Goal: Information Seeking & Learning: Learn about a topic

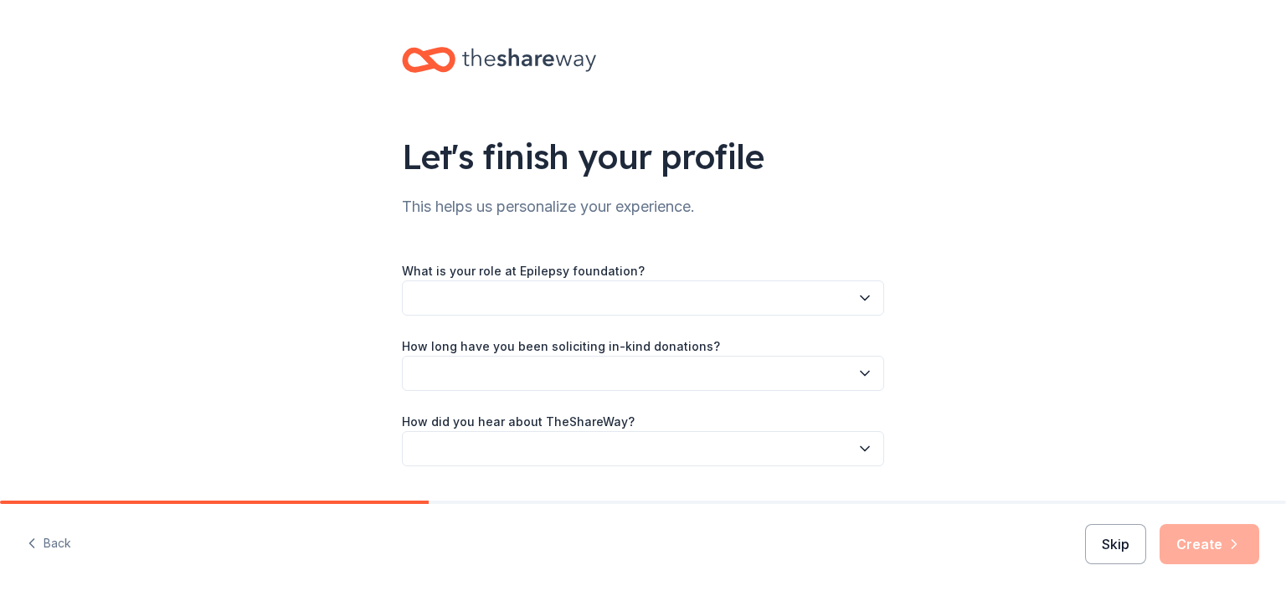
click at [1134, 545] on button "Skip" at bounding box center [1115, 544] width 61 height 40
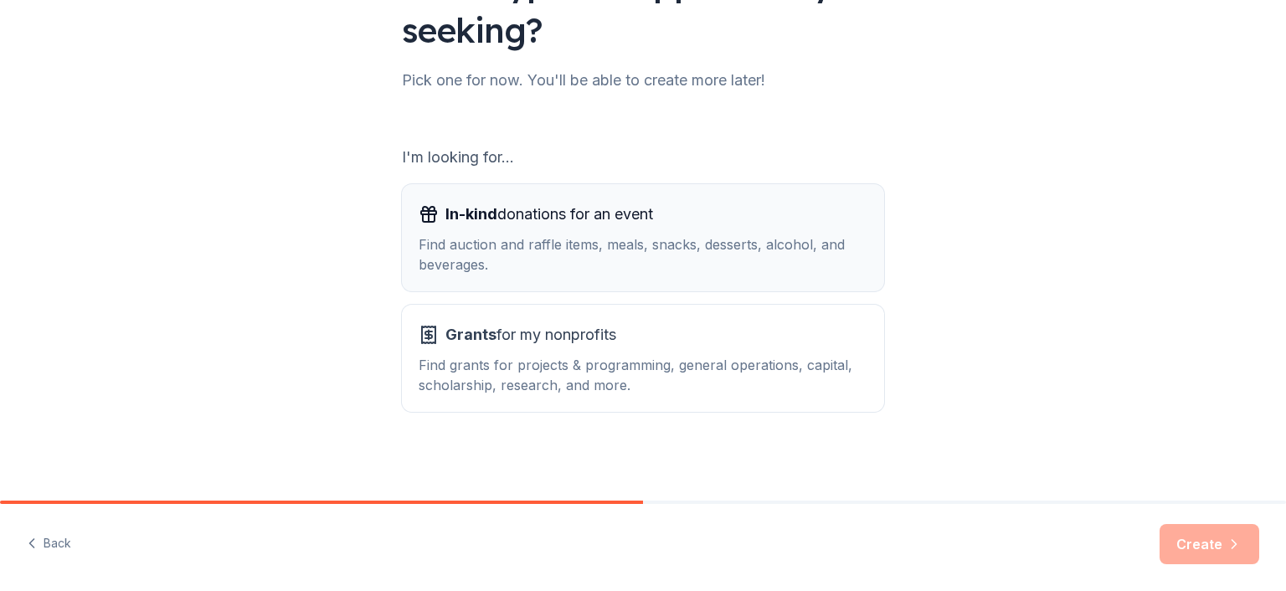
scroll to position [175, 0]
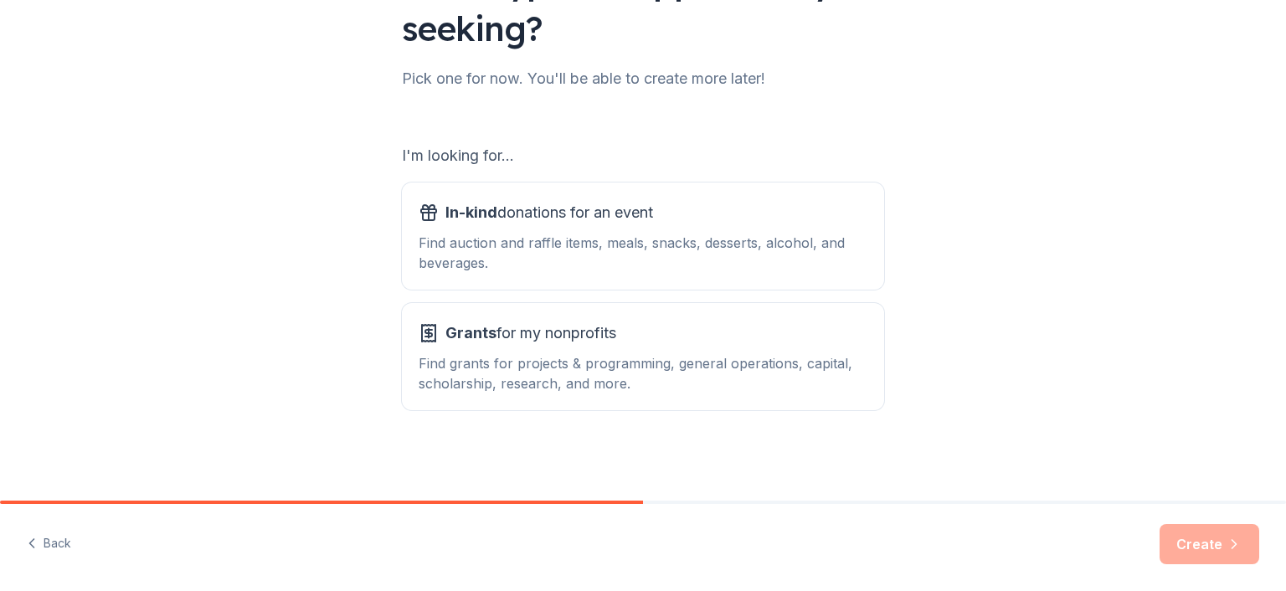
click at [930, 448] on div "What type of support are you seeking? Pick one for now. You'll be able to creat…" at bounding box center [643, 163] width 1286 height 676
click at [672, 378] on div "Find grants for projects & programming, general operations, capital, scholarshi…" at bounding box center [643, 373] width 449 height 40
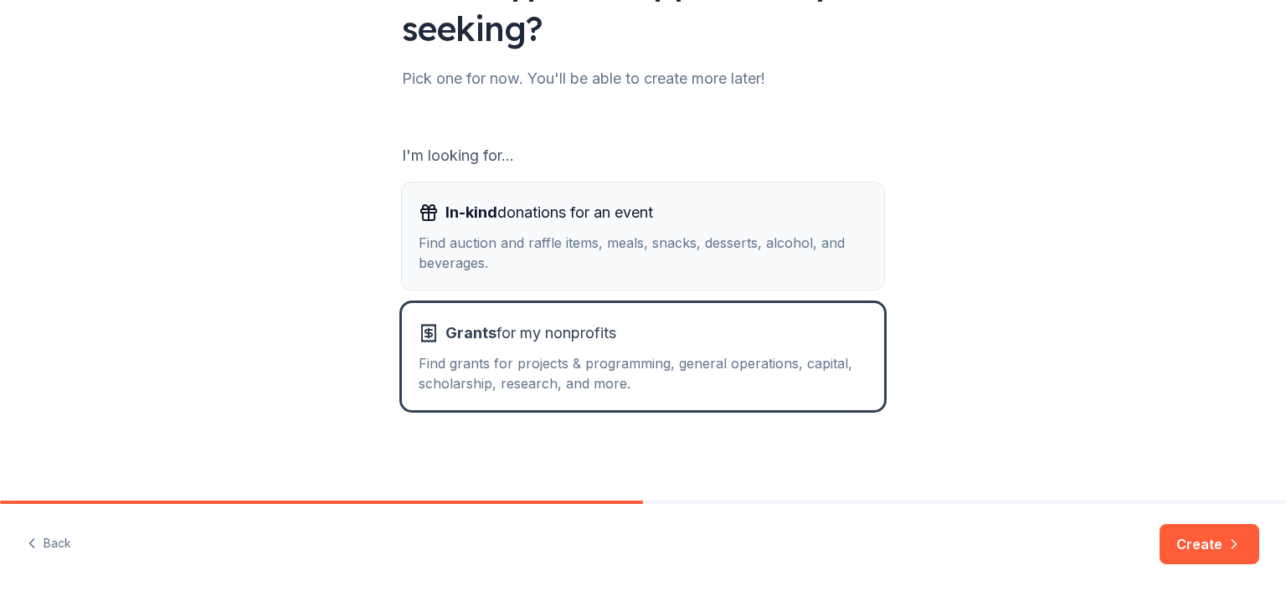
click at [593, 245] on div "Find auction and raffle items, meals, snacks, desserts, alcohol, and beverages." at bounding box center [643, 253] width 449 height 40
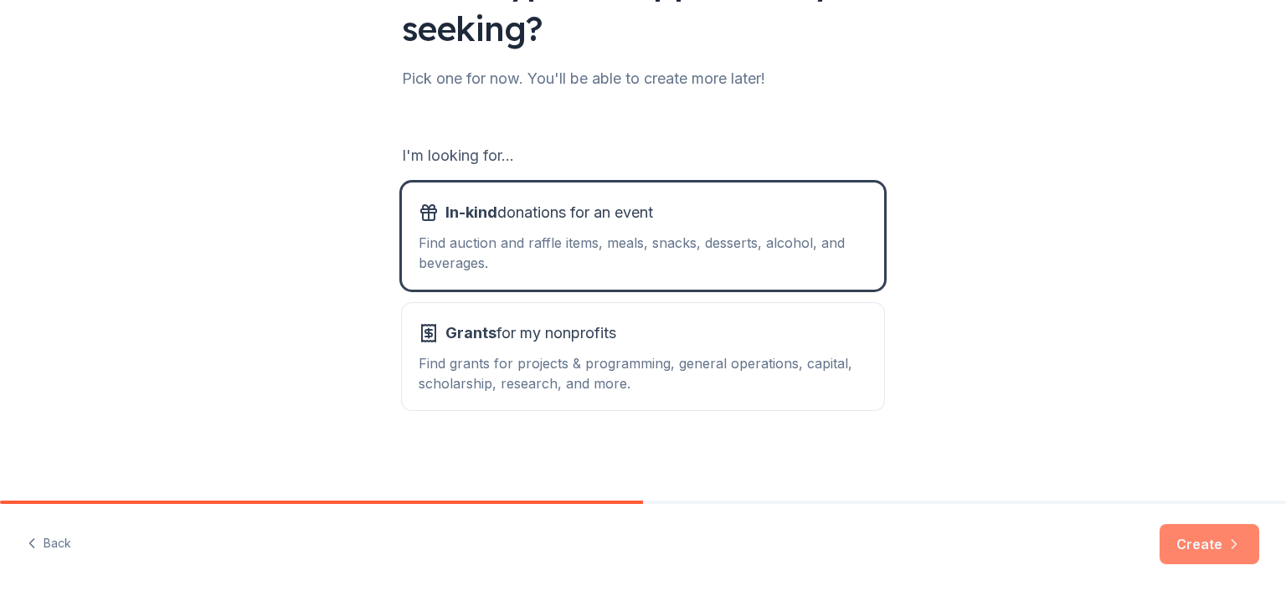
click at [1190, 539] on button "Create" at bounding box center [1210, 544] width 100 height 40
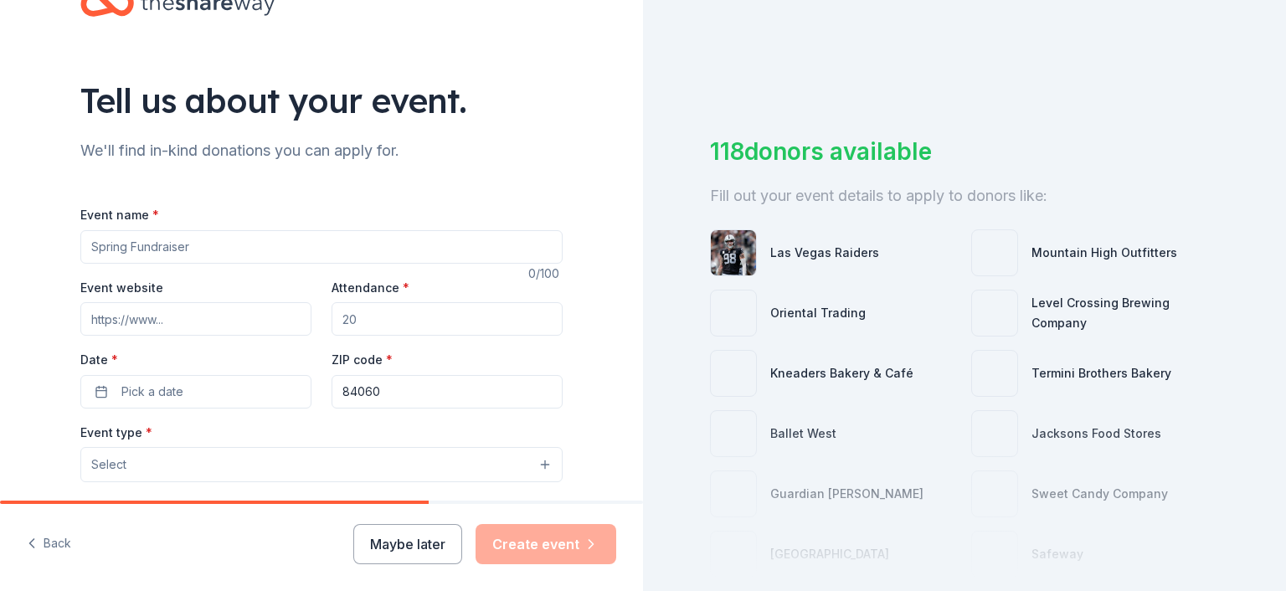
scroll to position [84, 0]
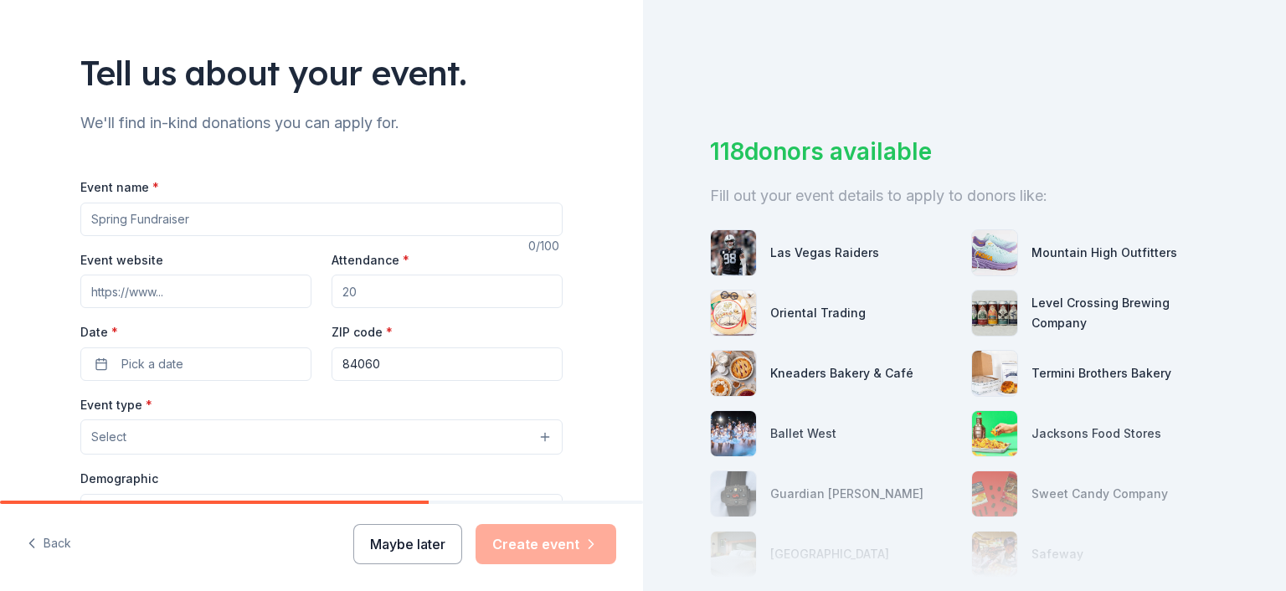
click at [402, 548] on button "Maybe later" at bounding box center [407, 544] width 109 height 40
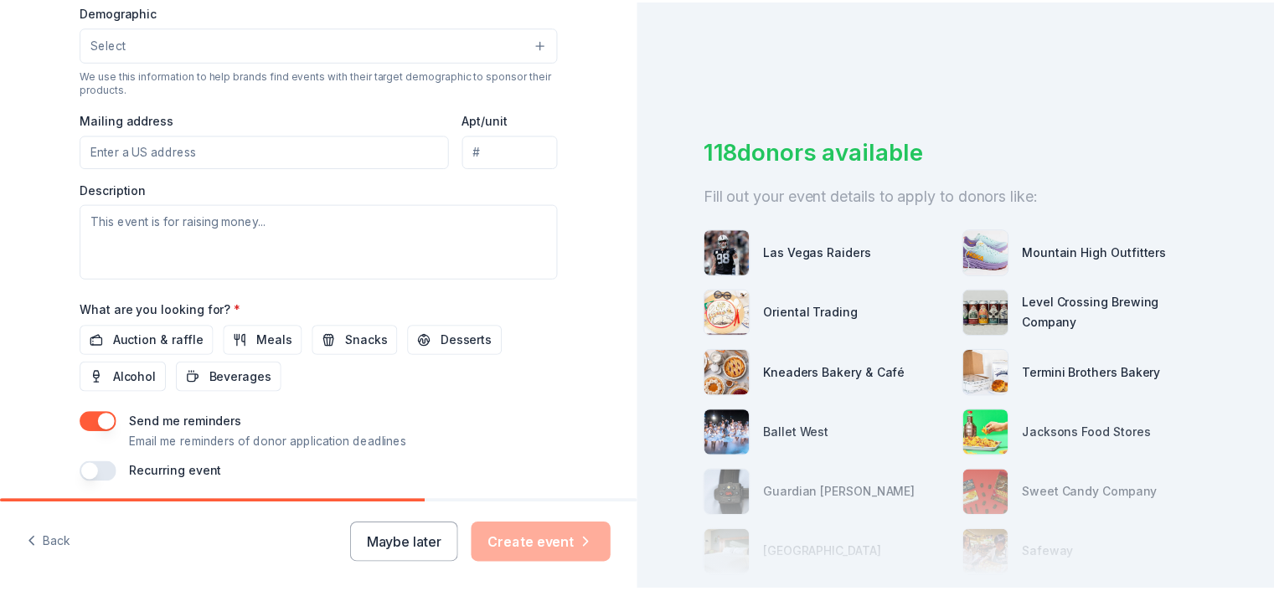
scroll to position [586, 0]
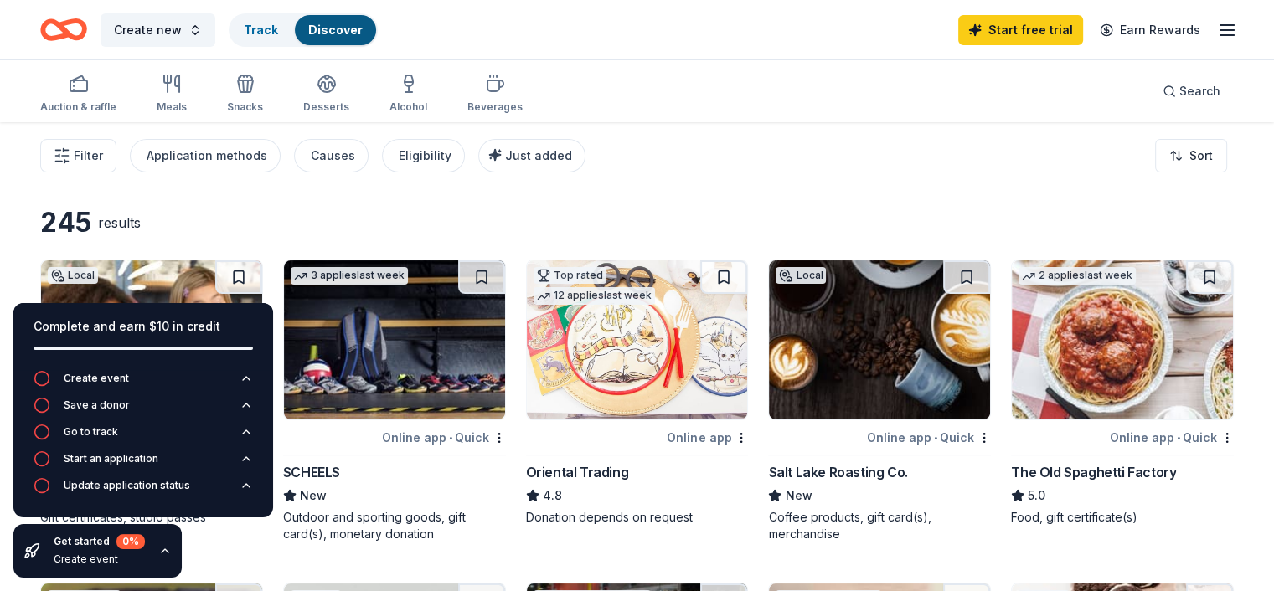
click at [324, 212] on div "245 results" at bounding box center [273, 222] width 466 height 33
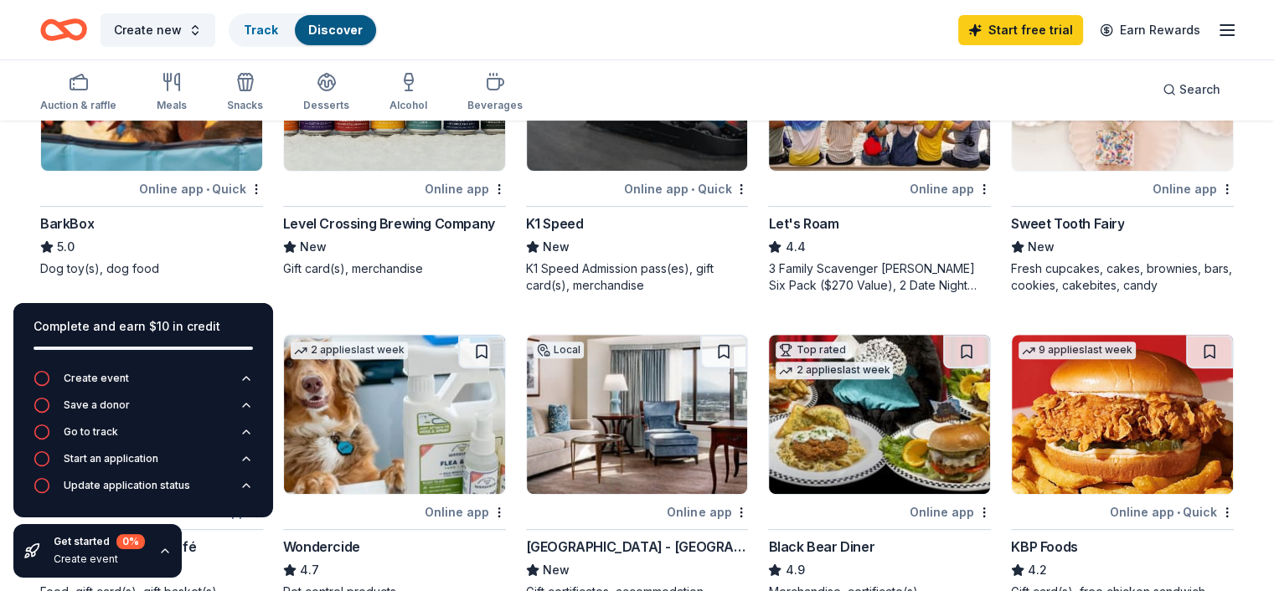
scroll to position [459, 0]
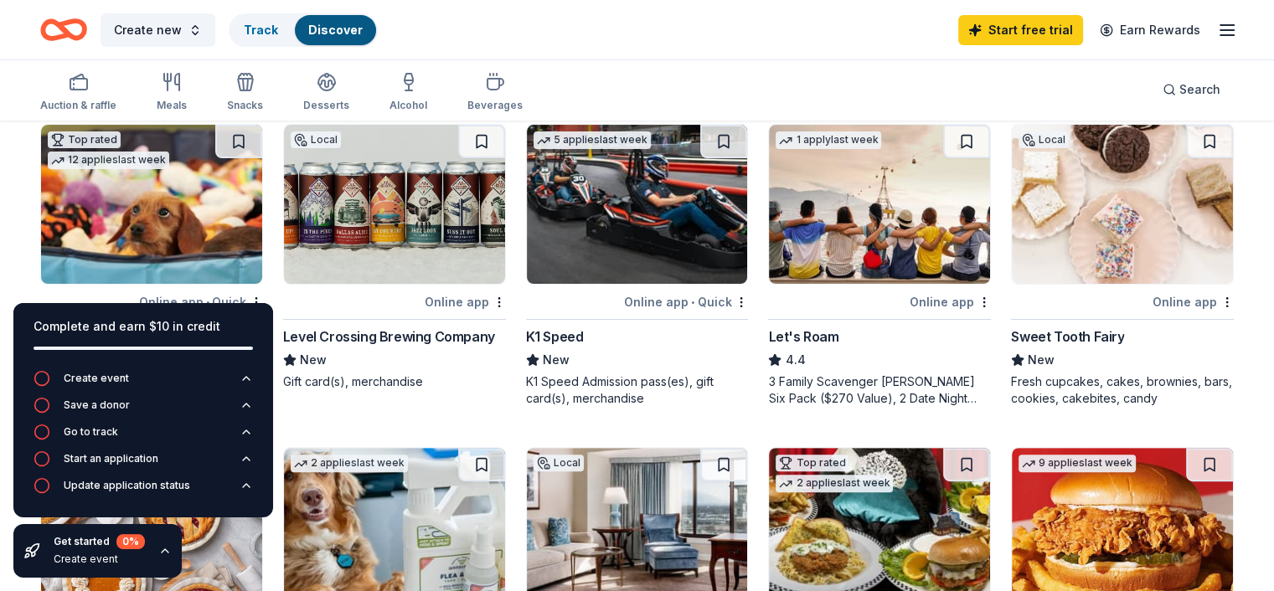
click at [926, 294] on div "Online app" at bounding box center [949, 301] width 81 height 21
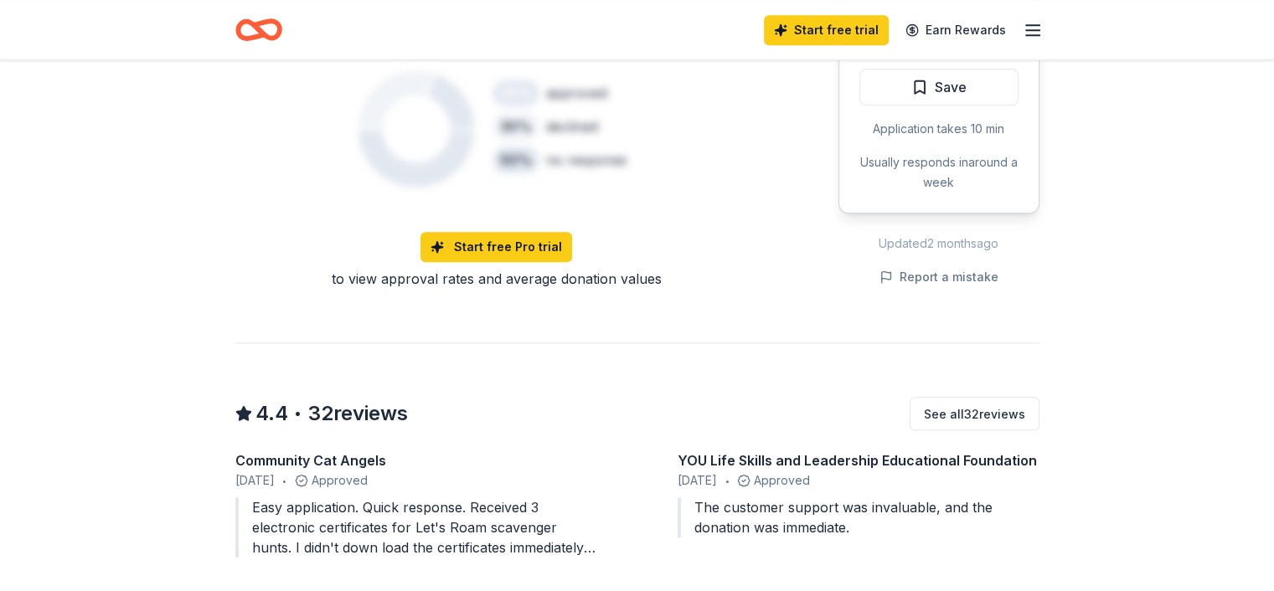
scroll to position [1256, 0]
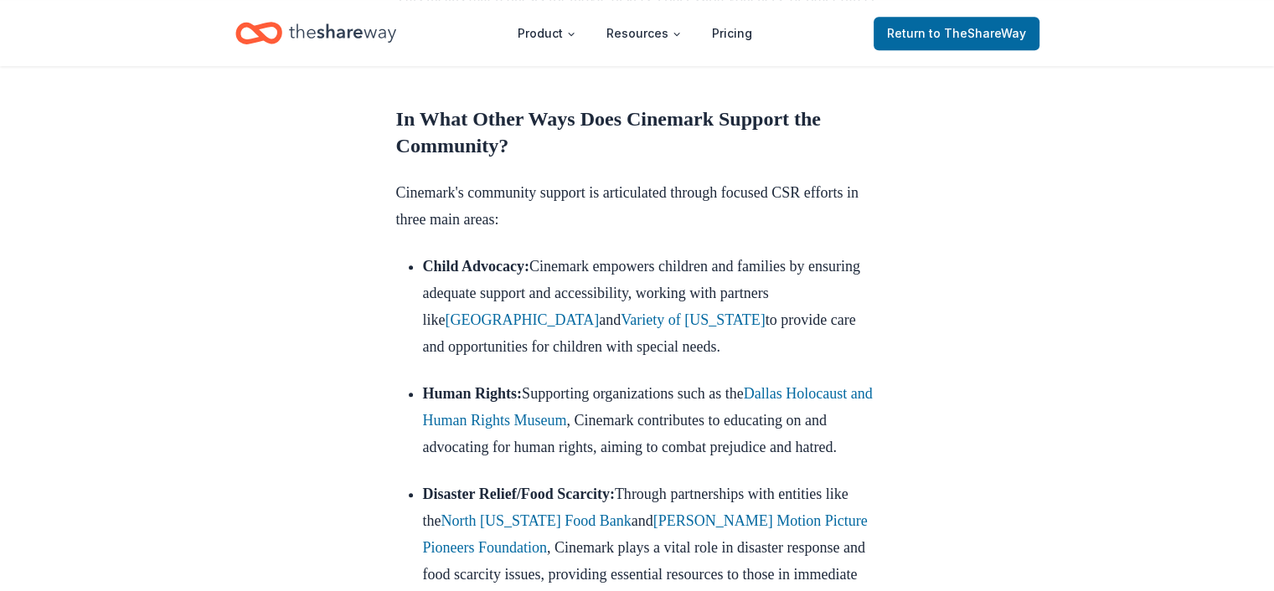
scroll to position [921, 0]
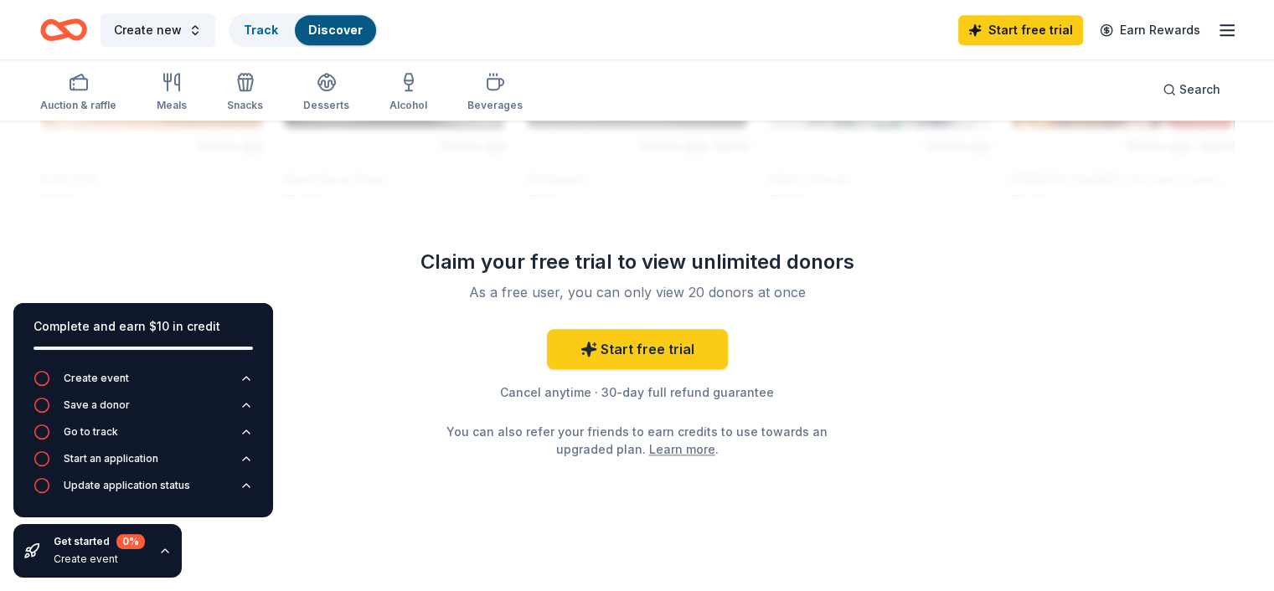
scroll to position [1631, 0]
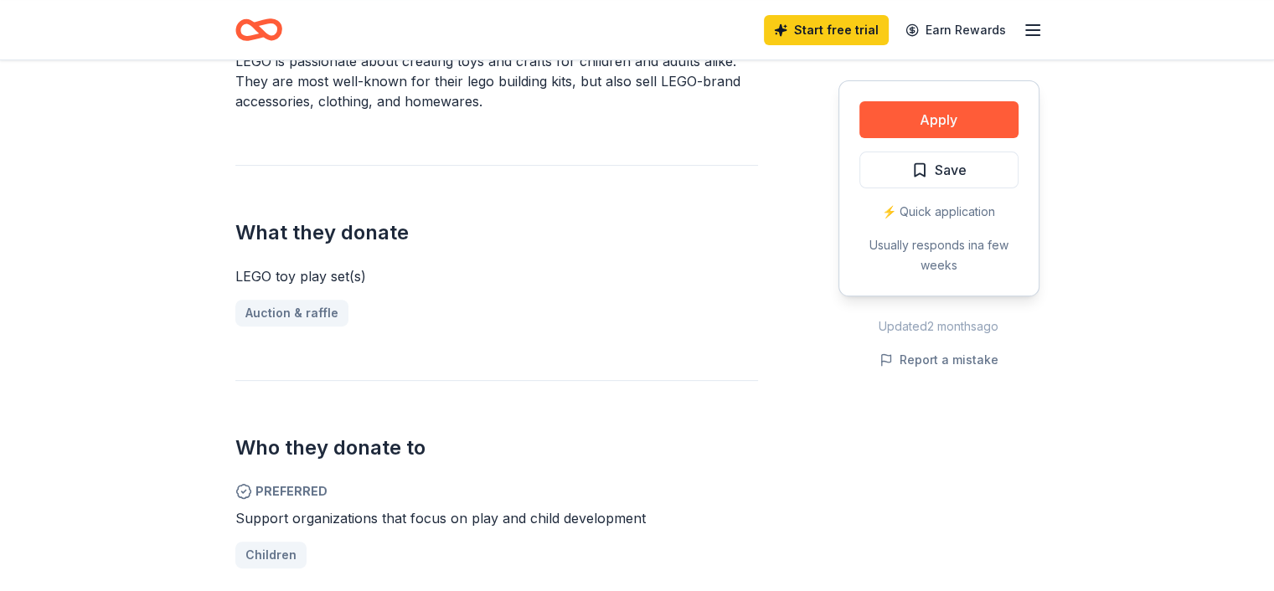
scroll to position [586, 0]
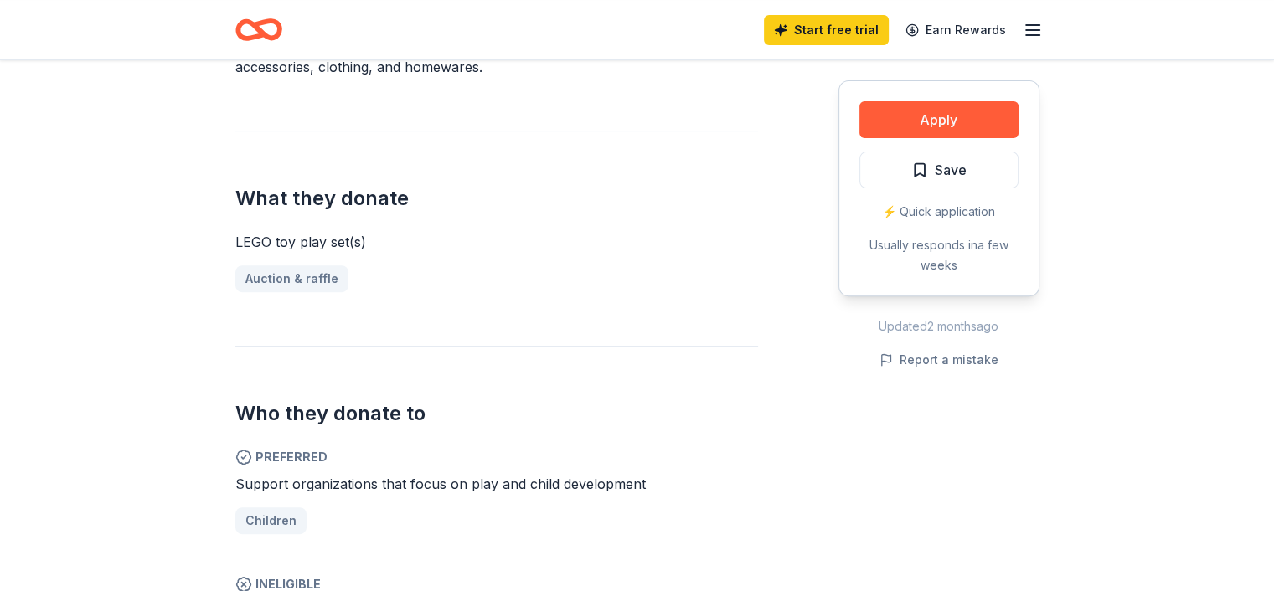
click at [297, 281] on div "Auction & raffle" at bounding box center [496, 278] width 523 height 27
click at [895, 109] on button "Apply" at bounding box center [938, 119] width 159 height 37
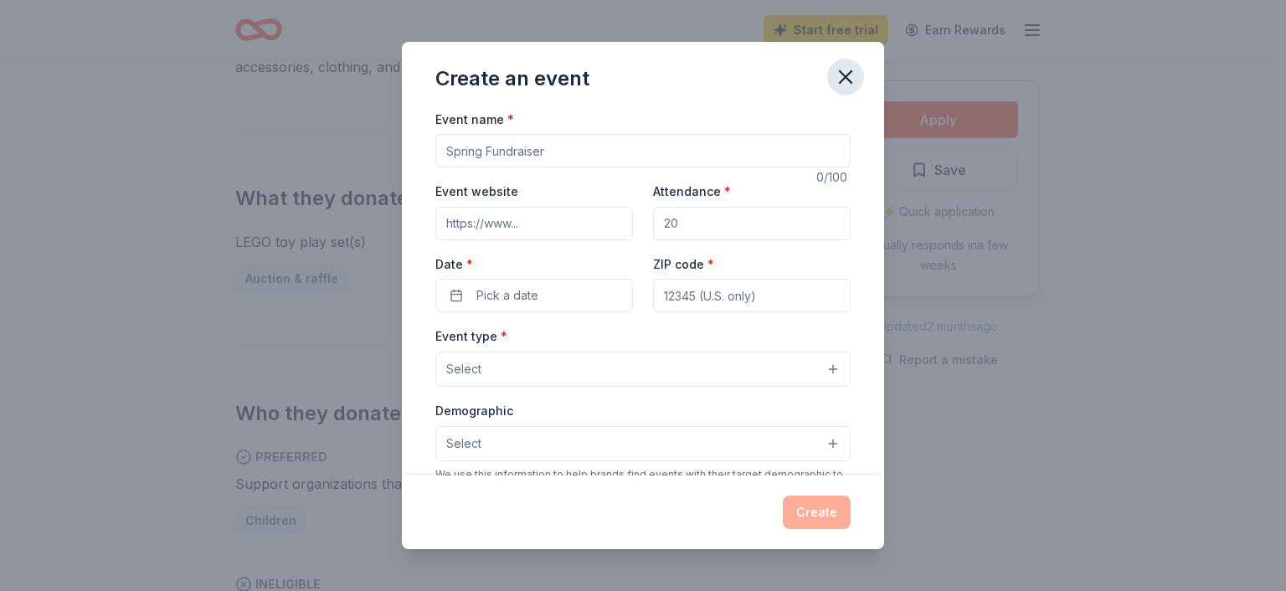
click at [844, 80] on icon "button" at bounding box center [845, 76] width 23 height 23
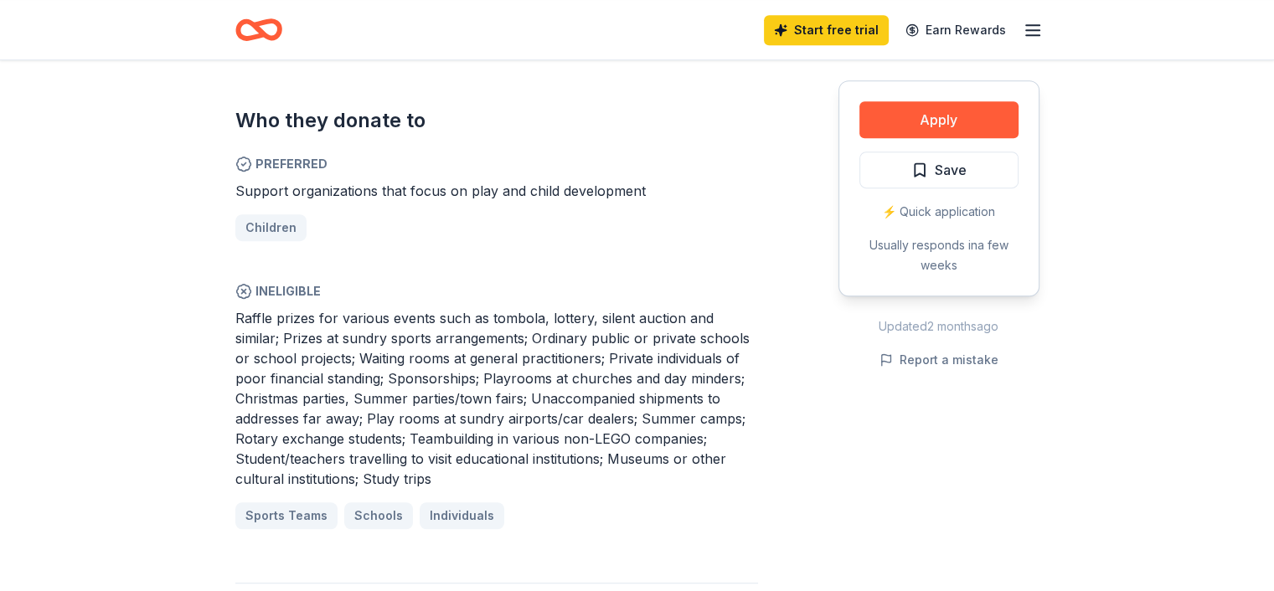
scroll to position [921, 0]
